Goal: Find specific page/section: Find specific page/section

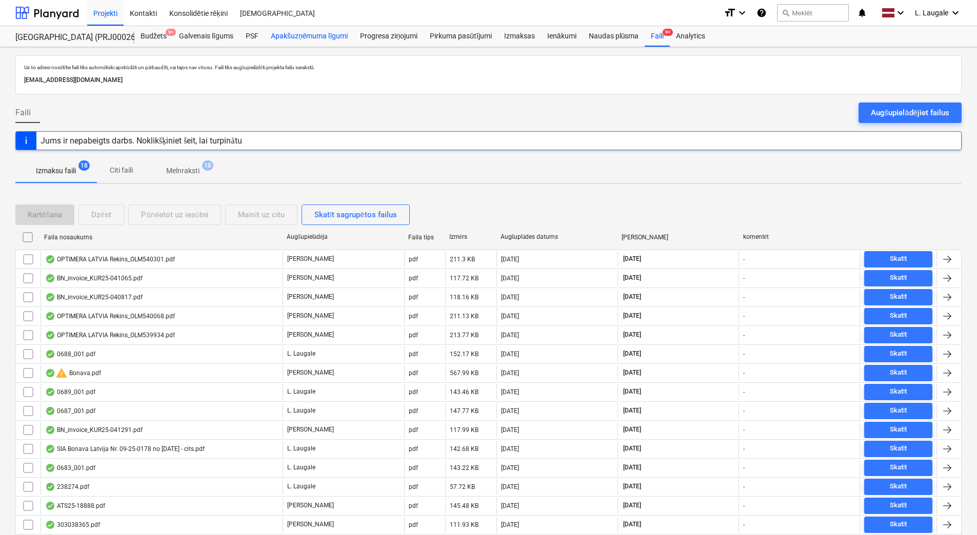
click at [286, 36] on div "Apakšuzņēmuma līgumi" at bounding box center [309, 36] width 89 height 21
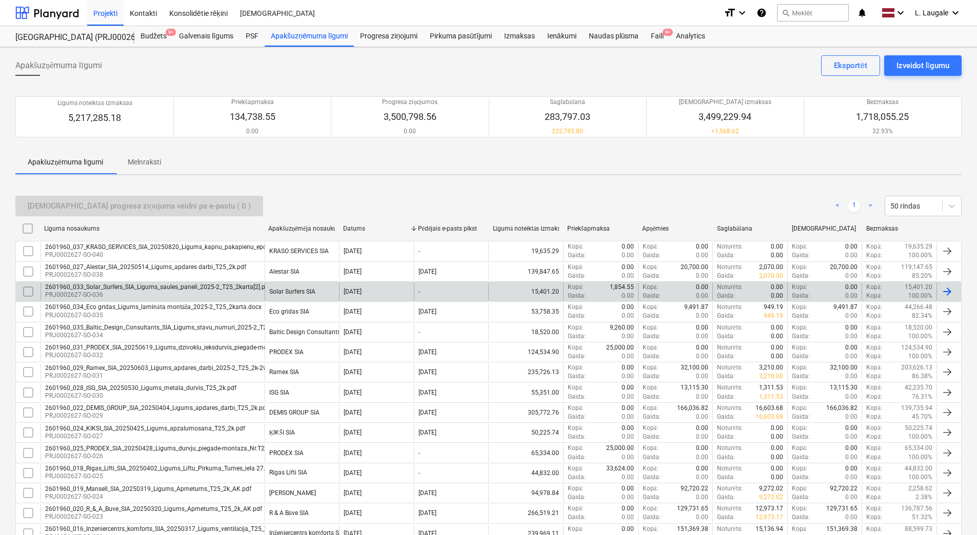
click at [220, 295] on p "PRJ0002627-SO-036" at bounding box center [158, 295] width 226 height 9
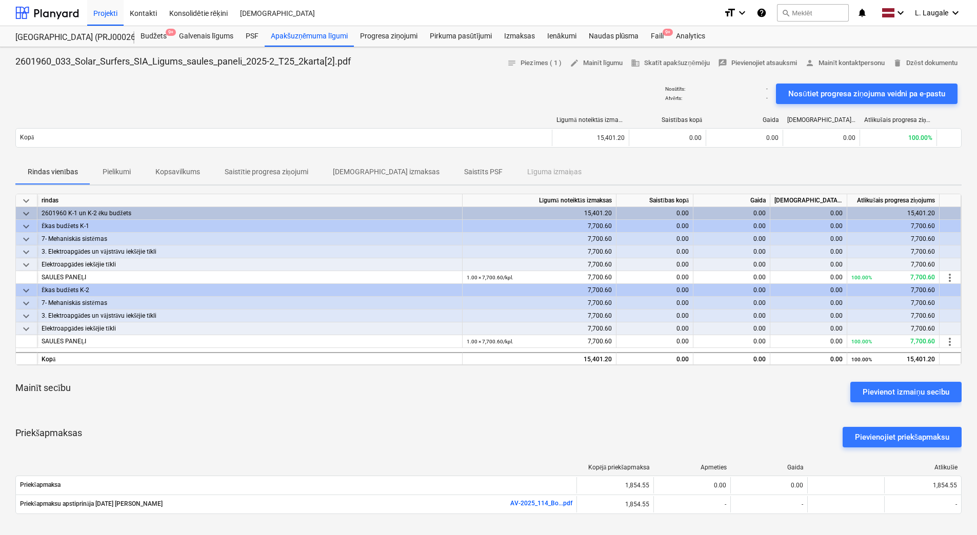
click at [114, 177] on p "Pielikumi" at bounding box center [117, 172] width 28 height 11
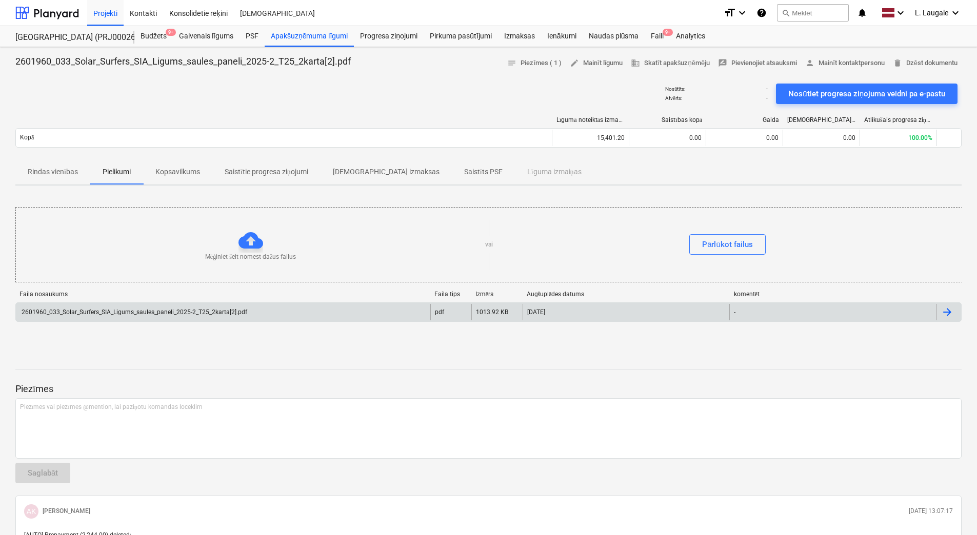
click at [187, 307] on div "2601960_033_Solar_Surfers_SIA_Ligums_saules_paneli_2025-2_T25_2karta[2].pdf" at bounding box center [223, 312] width 414 height 16
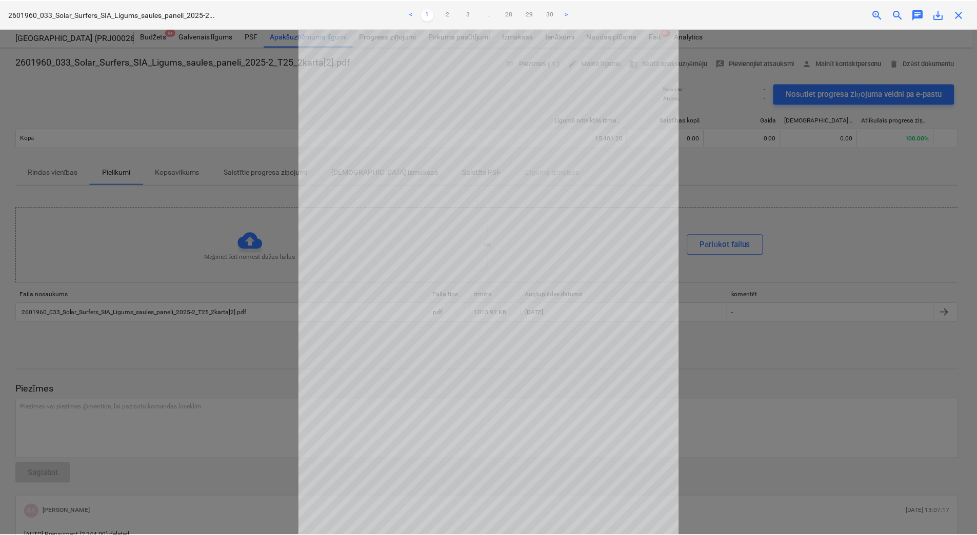
scroll to position [35, 0]
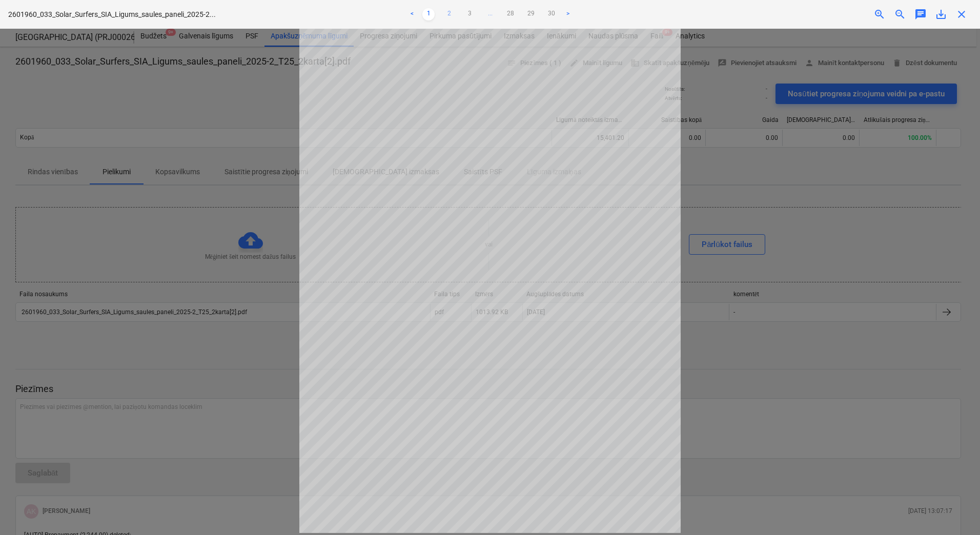
click at [452, 15] on link "2" at bounding box center [449, 14] width 12 height 12
click at [475, 17] on link "3" at bounding box center [470, 14] width 12 height 12
click at [475, 17] on link "4" at bounding box center [480, 14] width 12 height 12
click at [475, 17] on link "4" at bounding box center [470, 14] width 12 height 12
click at [484, 12] on ul "< 1 2 3 4 5 ... 28 29 30 >" at bounding box center [491, 14] width 322 height 12
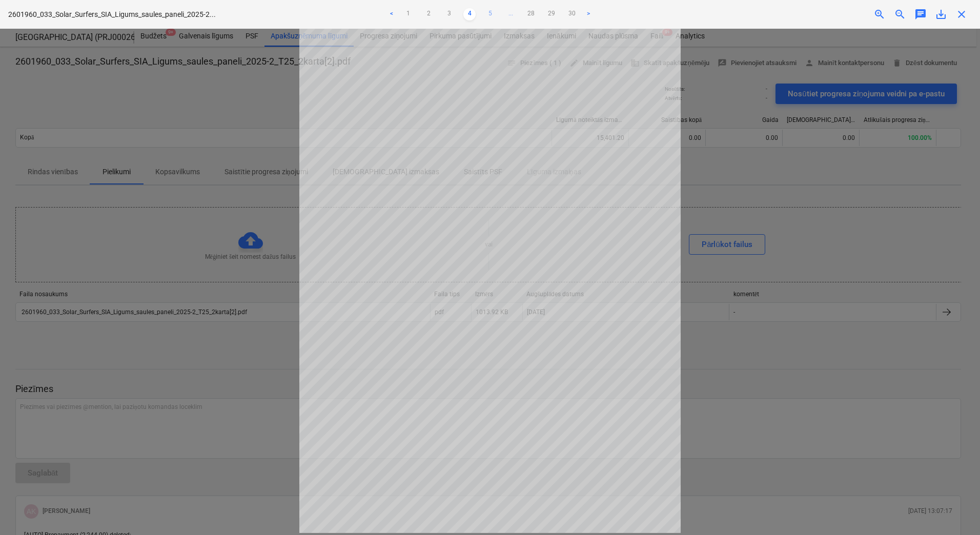
click at [488, 14] on link "5" at bounding box center [490, 14] width 12 height 12
click at [499, 14] on link "6" at bounding box center [500, 14] width 12 height 12
click at [507, 13] on link "7" at bounding box center [511, 14] width 12 height 12
click at [519, 8] on div "< 1 2 3 ... 6 7 8 ... 28 29 30 >" at bounding box center [491, 14] width 322 height 29
click at [510, 17] on link "8" at bounding box center [511, 14] width 12 height 12
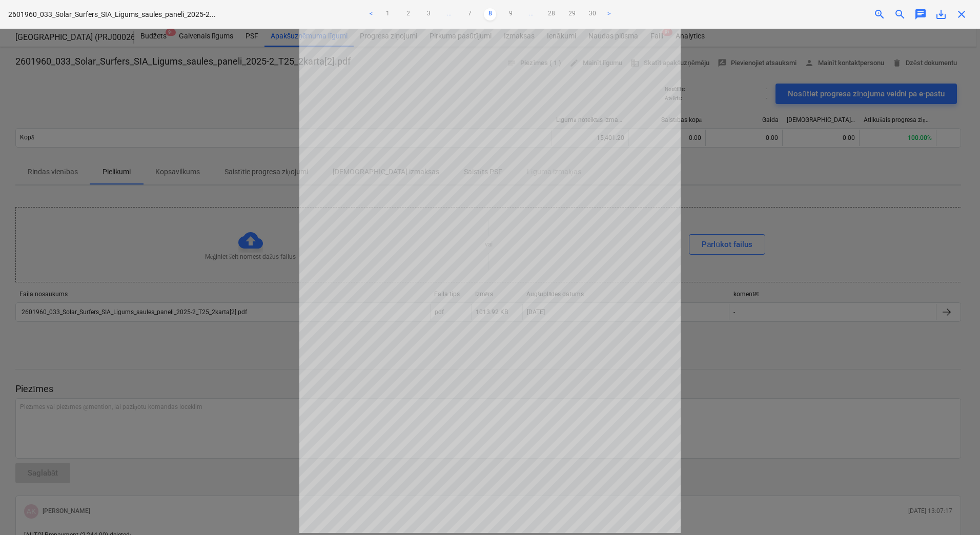
click at [510, 17] on link "9" at bounding box center [511, 14] width 12 height 12
click at [510, 17] on link "10" at bounding box center [511, 14] width 12 height 12
click at [510, 17] on link "11" at bounding box center [511, 14] width 12 height 12
click at [961, 12] on div "Neizdevās iegūt projektu" at bounding box center [836, 11] width 277 height 22
click at [149, 67] on div at bounding box center [490, 282] width 980 height 507
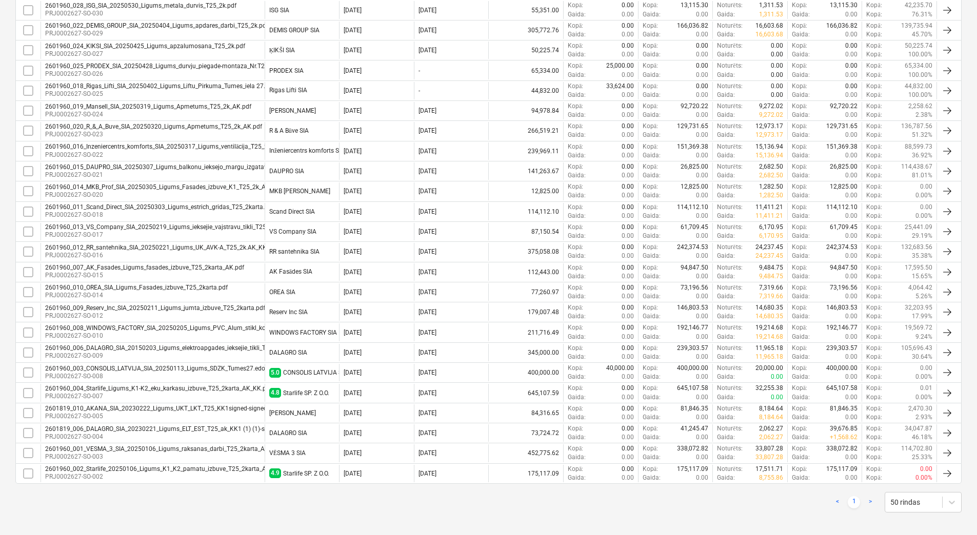
scroll to position [389, 0]
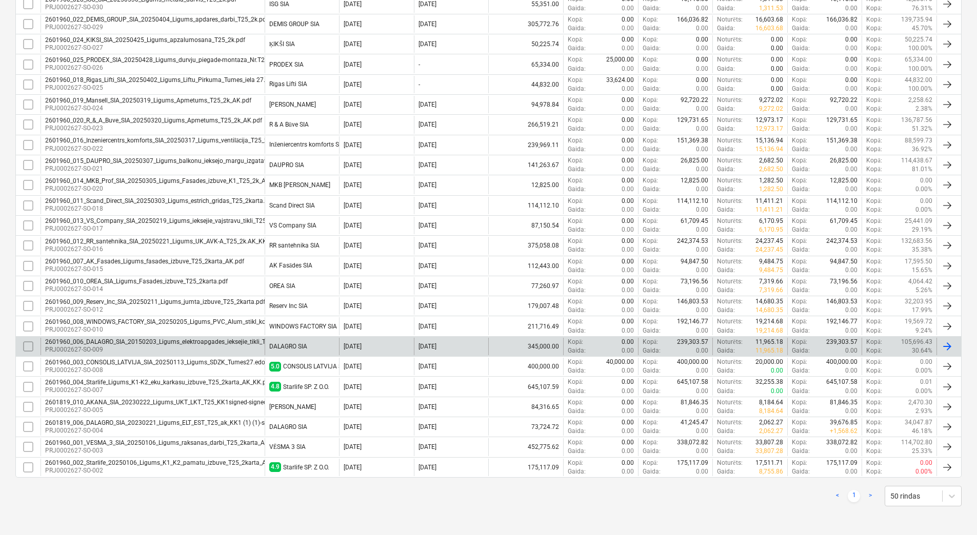
click at [255, 351] on p "PRJ0002627-SO-009" at bounding box center [195, 350] width 300 height 9
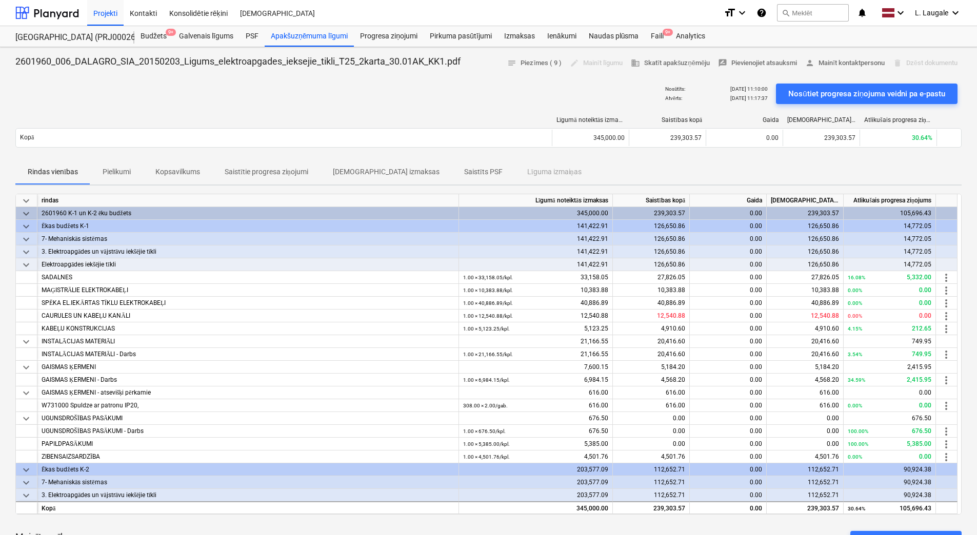
click at [114, 175] on p "Pielikumi" at bounding box center [117, 172] width 28 height 11
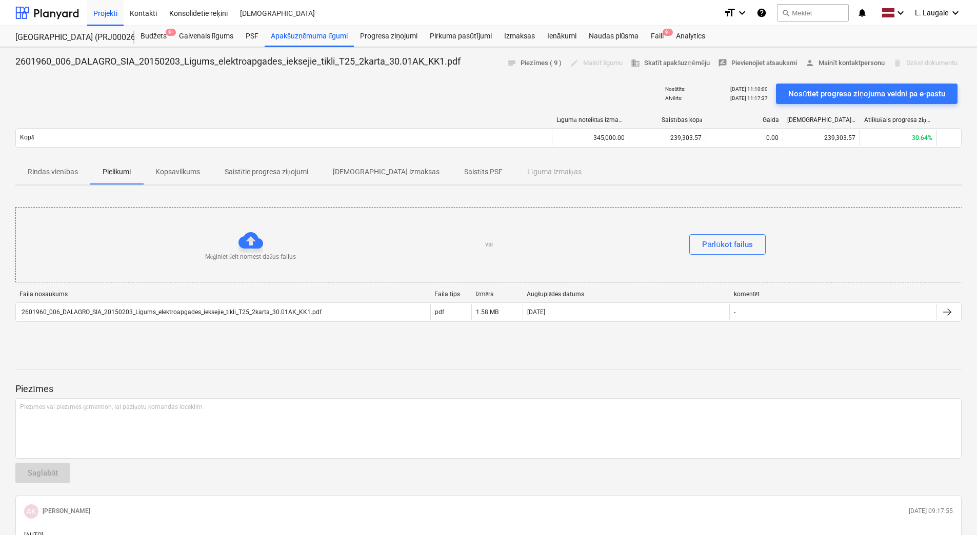
click at [54, 172] on p "Rindas vienības" at bounding box center [53, 172] width 50 height 11
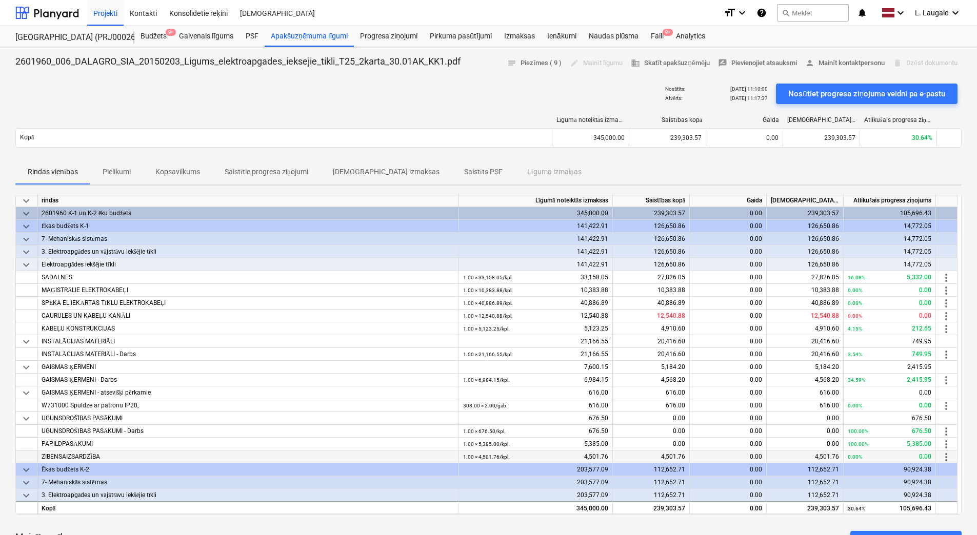
click at [133, 454] on div "ZIBENSAIZSARDZĪBA" at bounding box center [248, 457] width 413 height 13
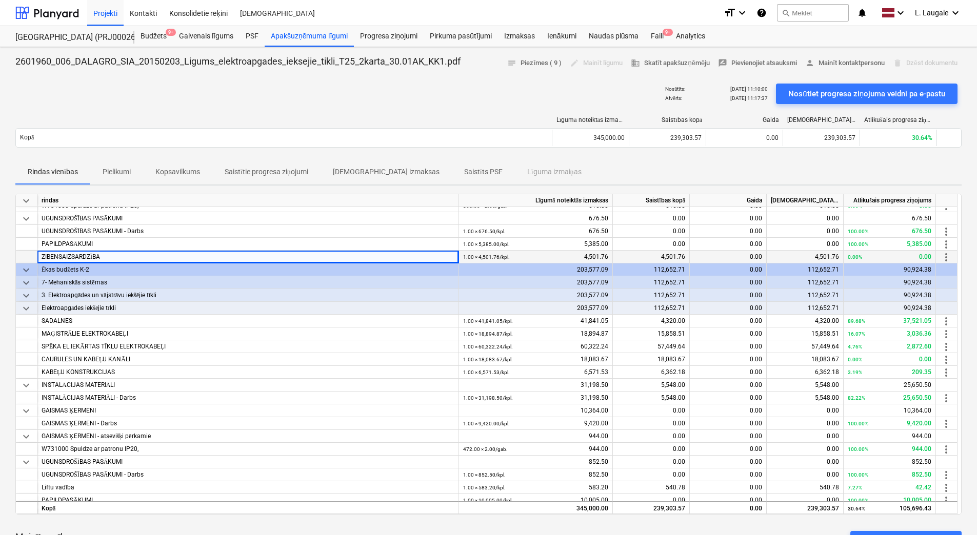
scroll to position [218, 0]
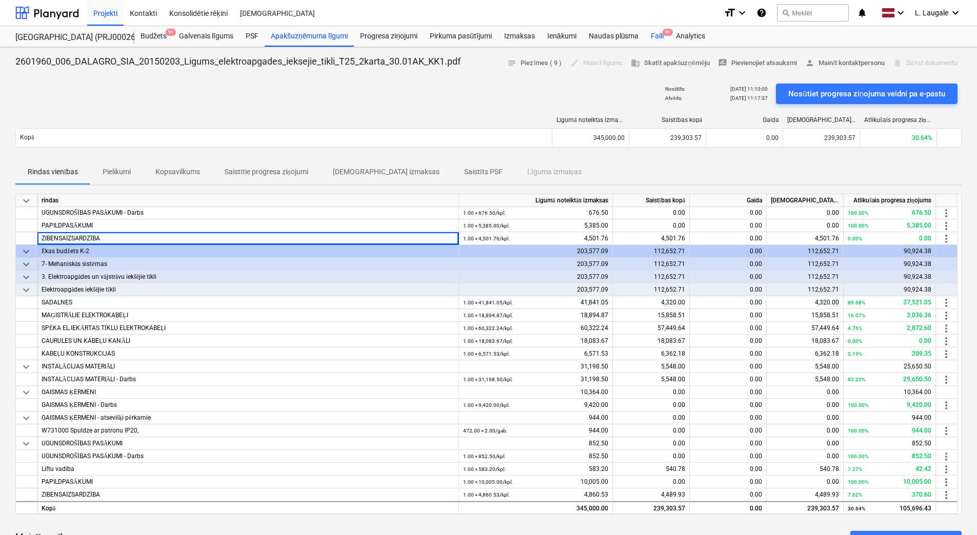
click at [662, 36] on div "Faili 9+" at bounding box center [657, 36] width 25 height 21
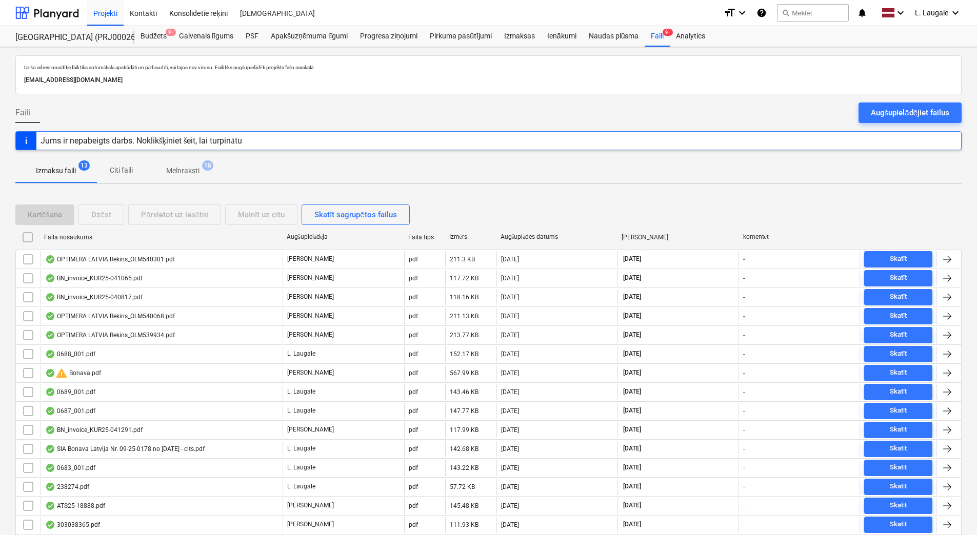
click at [183, 166] on p "Melnraksti" at bounding box center [182, 171] width 33 height 11
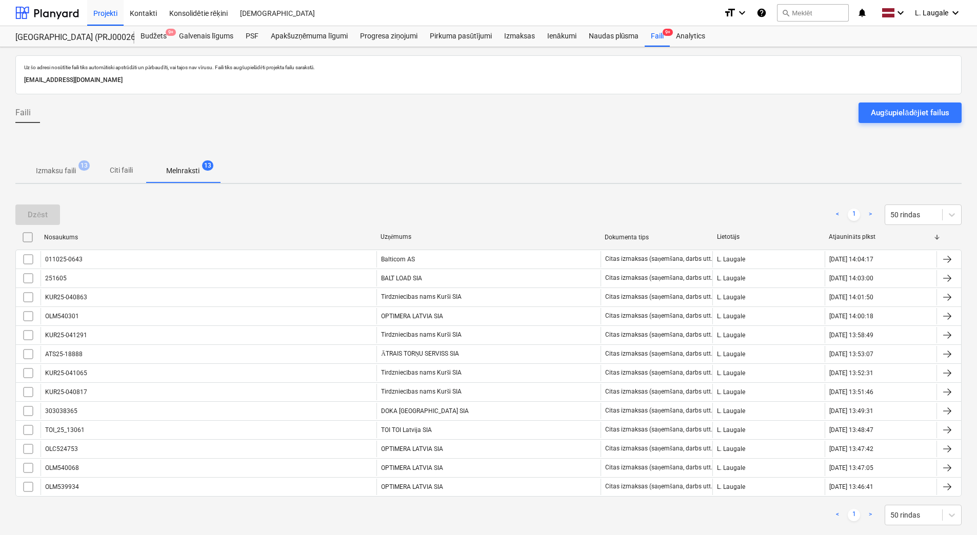
click at [297, 217] on div "Dzēst < 1 > 50 rindas" at bounding box center [488, 215] width 946 height 21
